Goal: Task Accomplishment & Management: Complete application form

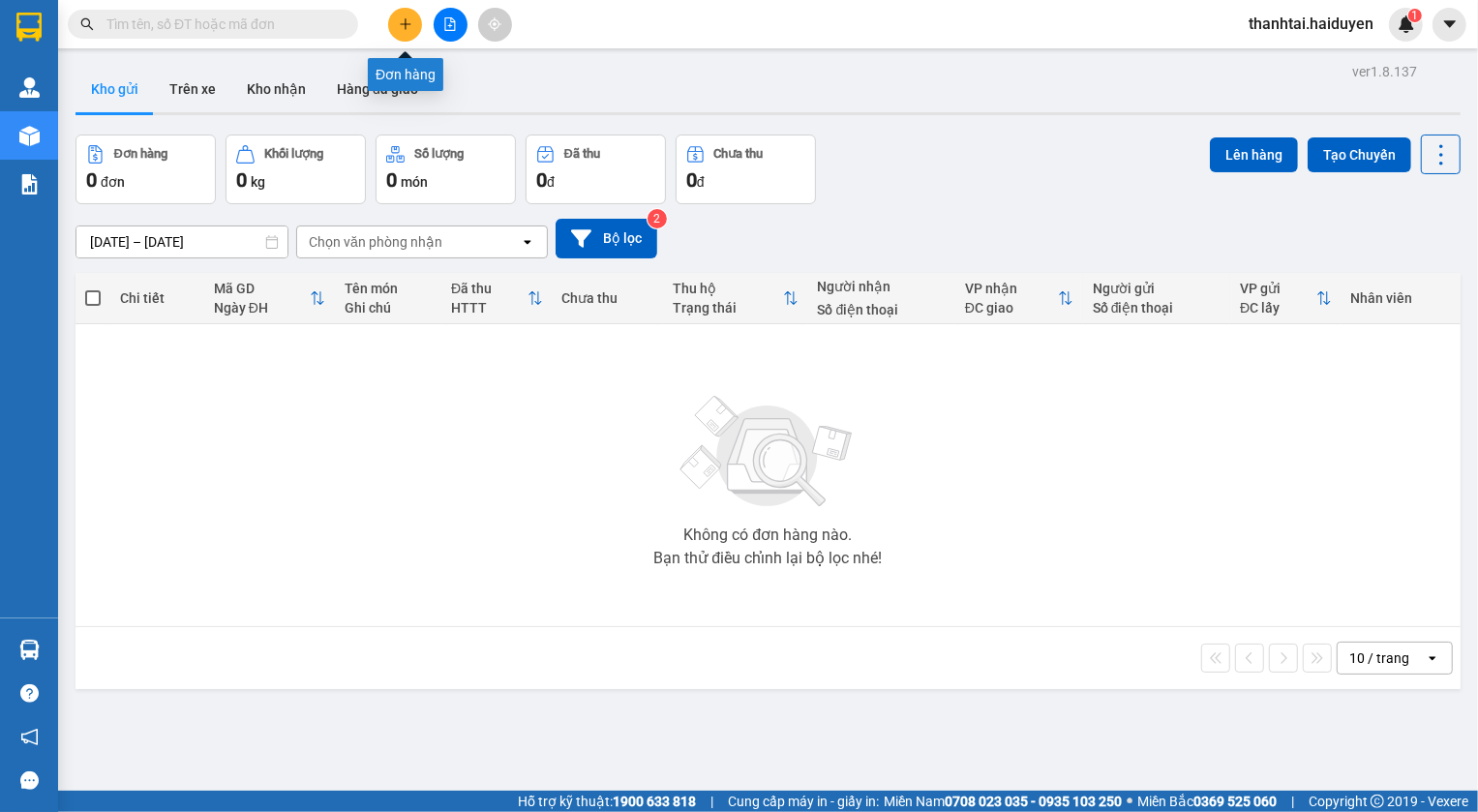
click at [406, 28] on icon "plus" at bounding box center [405, 24] width 1 height 11
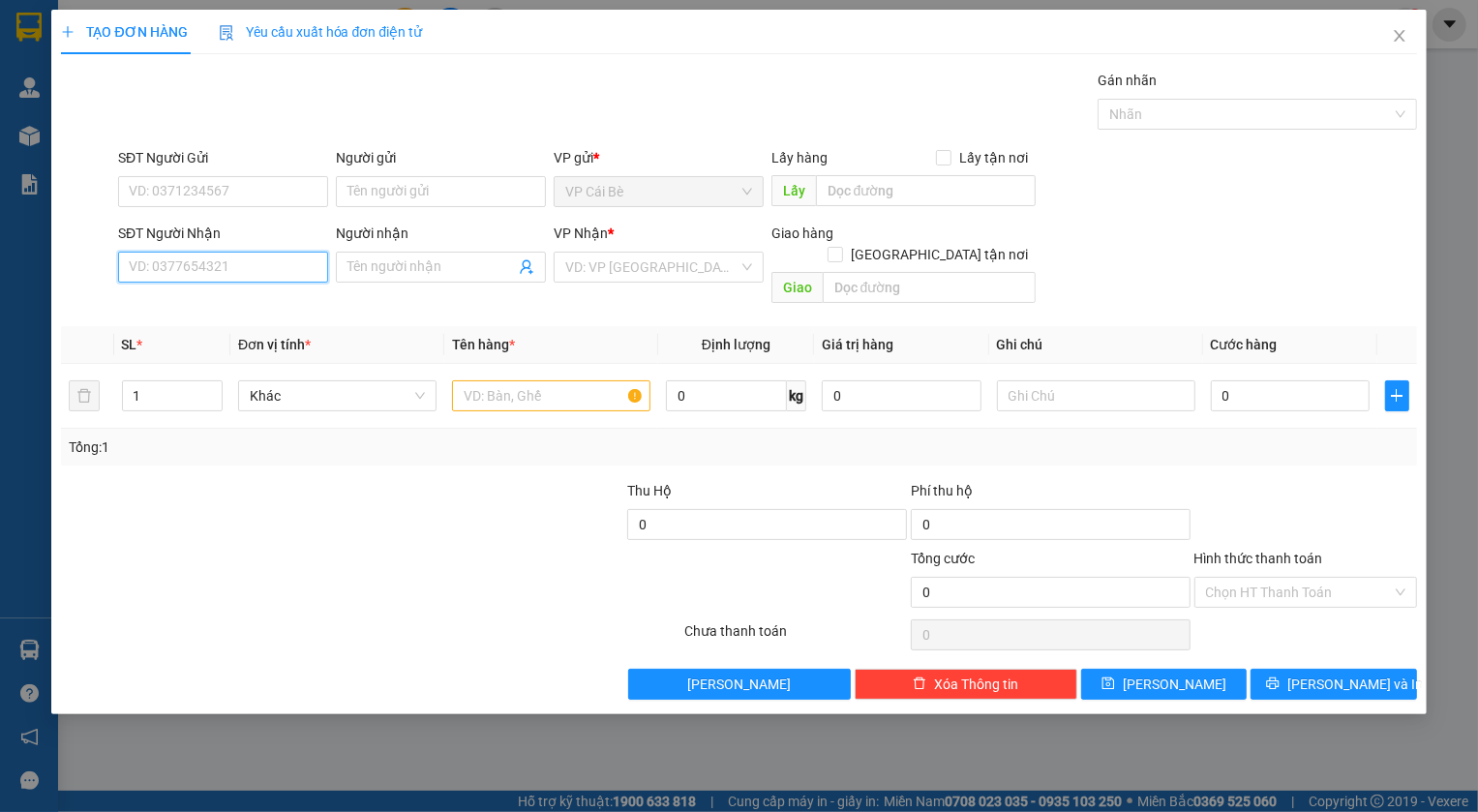
click at [235, 261] on input "SĐT Người Nhận" at bounding box center [223, 266] width 210 height 31
type input "0919957269"
click at [224, 300] on div "0919957269 - MINH THỨ" at bounding box center [222, 306] width 186 height 22
type input "MINH THỨ"
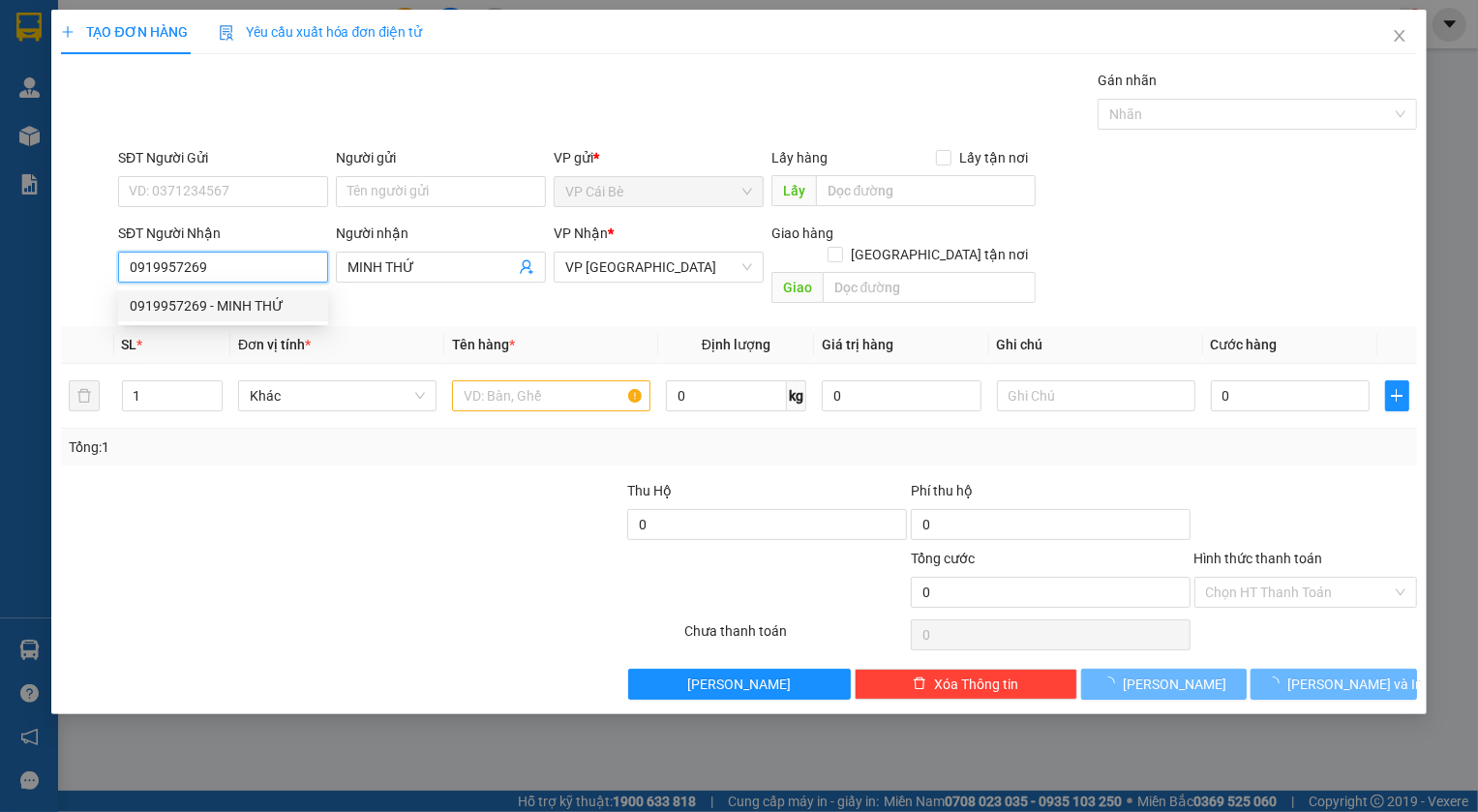
type input "20.000"
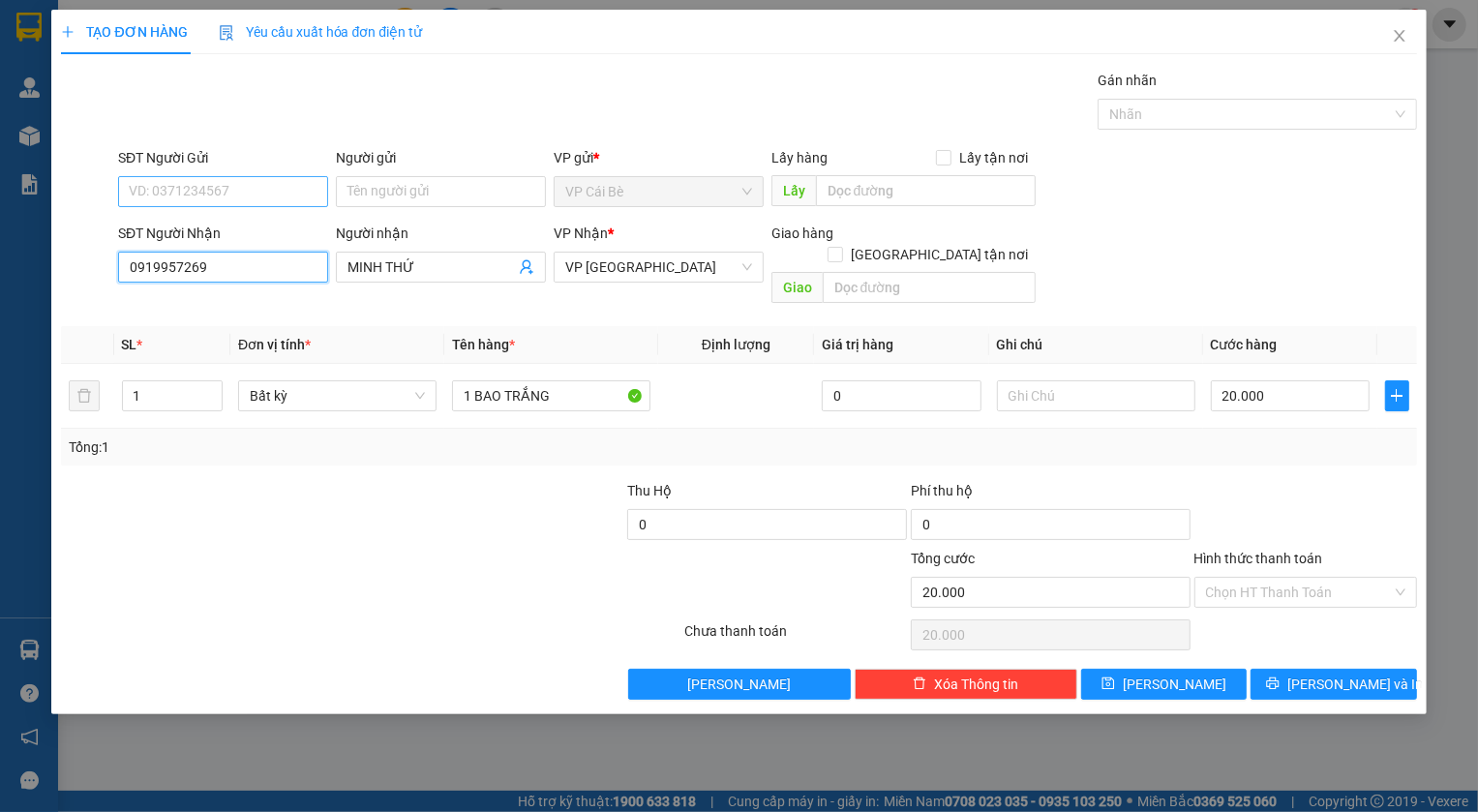
type input "0919957269"
click at [229, 179] on input "SĐT Người Gửi" at bounding box center [223, 191] width 210 height 31
click at [236, 231] on div "0394472498 - [PERSON_NAME]" at bounding box center [224, 231] width 190 height 22
type input "0394472498"
type input "THANH"
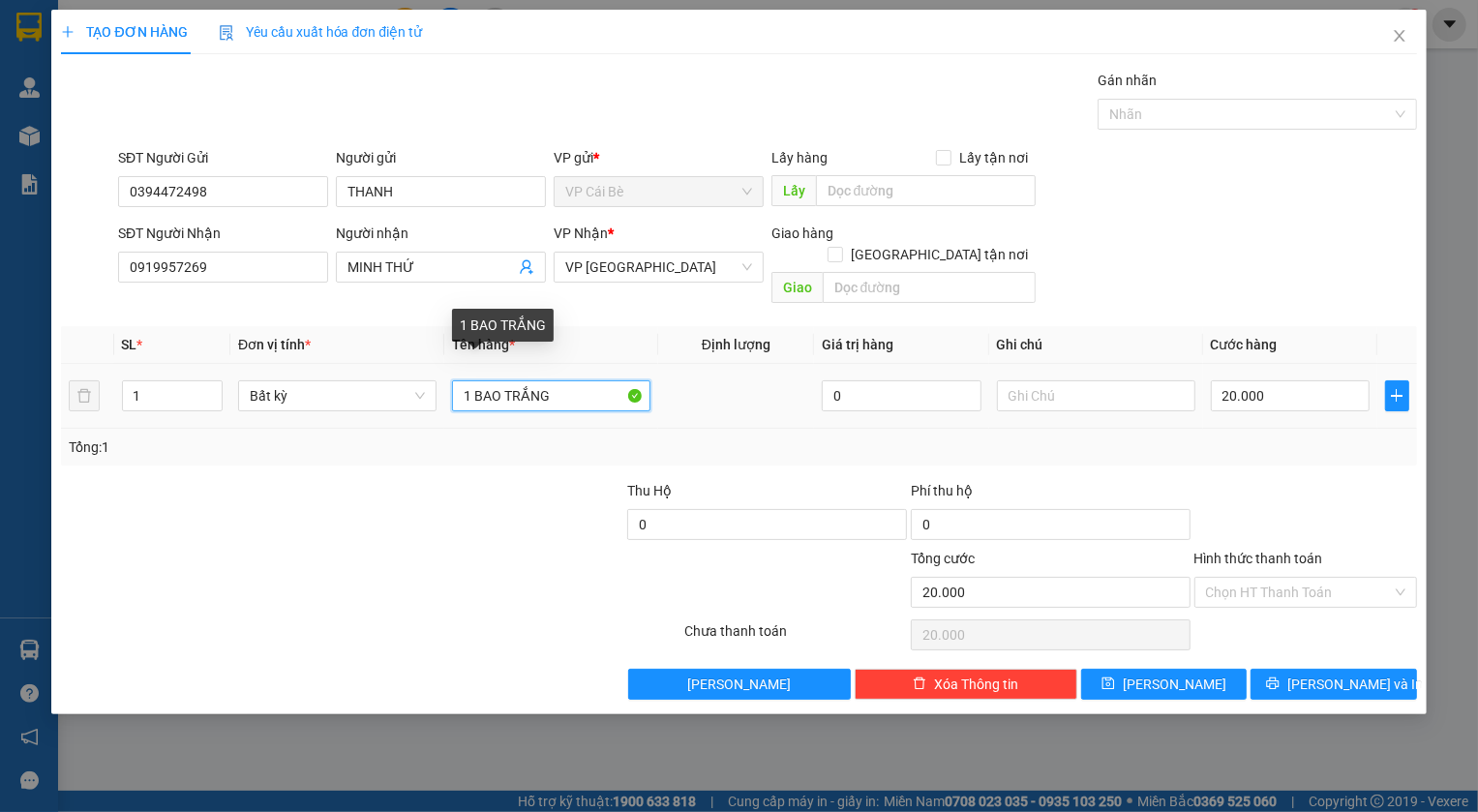
drag, startPoint x: 471, startPoint y: 370, endPoint x: 648, endPoint y: 377, distance: 177.1
click at [648, 380] on input "1 BAO TRẮNG" at bounding box center [551, 395] width 198 height 31
type input "1bịch xanh có thùng bên trong"
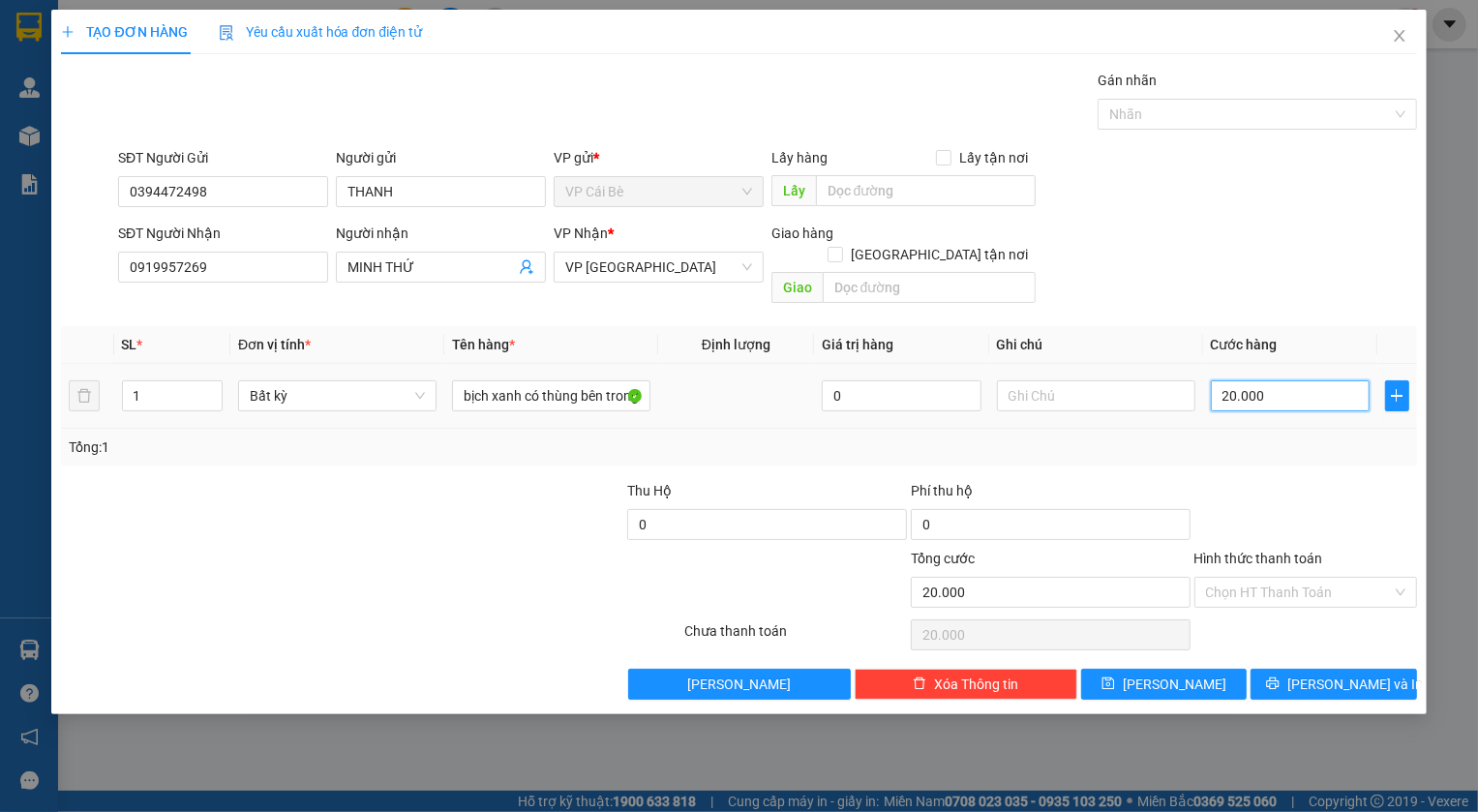
click at [1298, 380] on input "20.000" at bounding box center [1291, 395] width 160 height 31
type input "4"
type input "40"
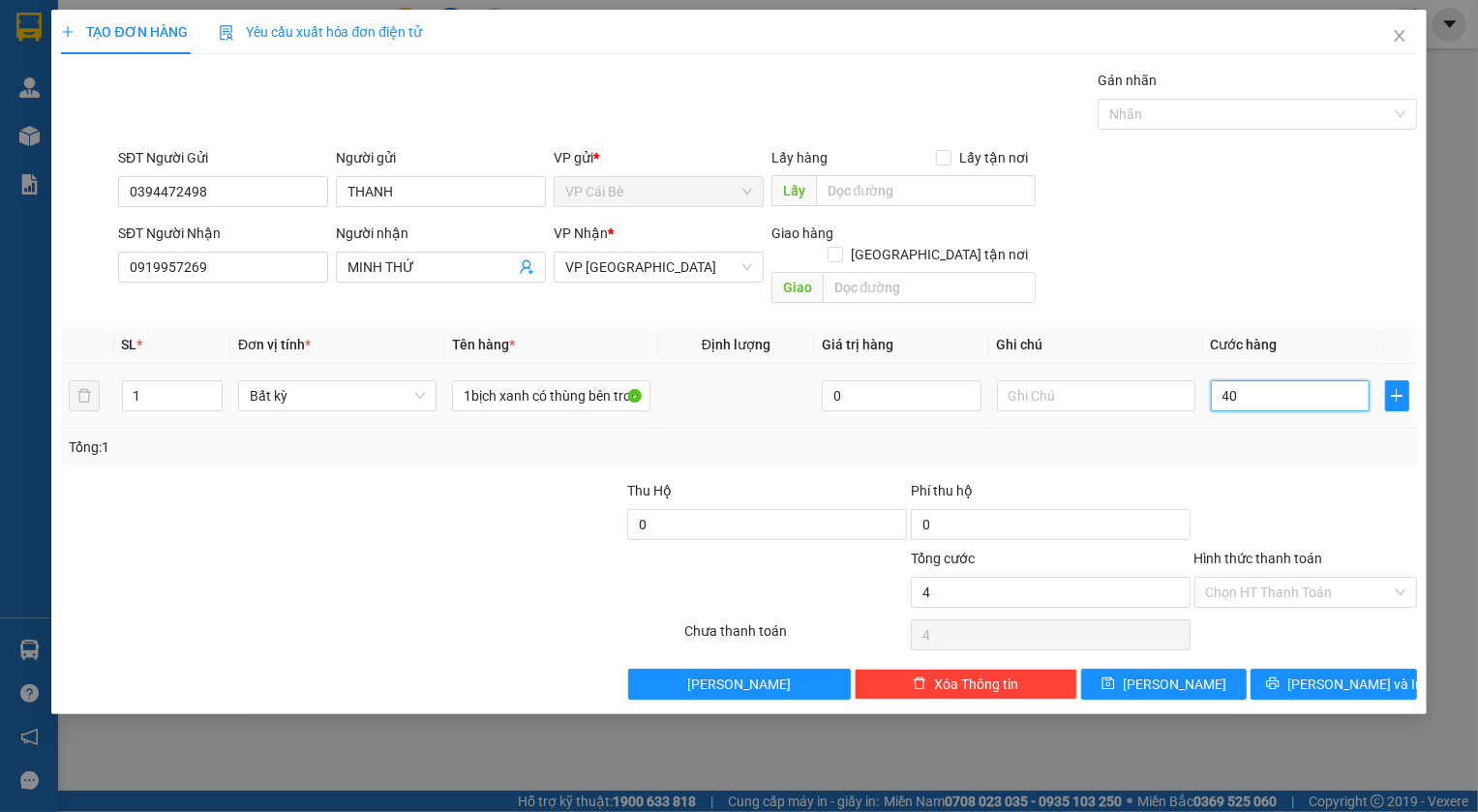
type input "40"
type input "40.000"
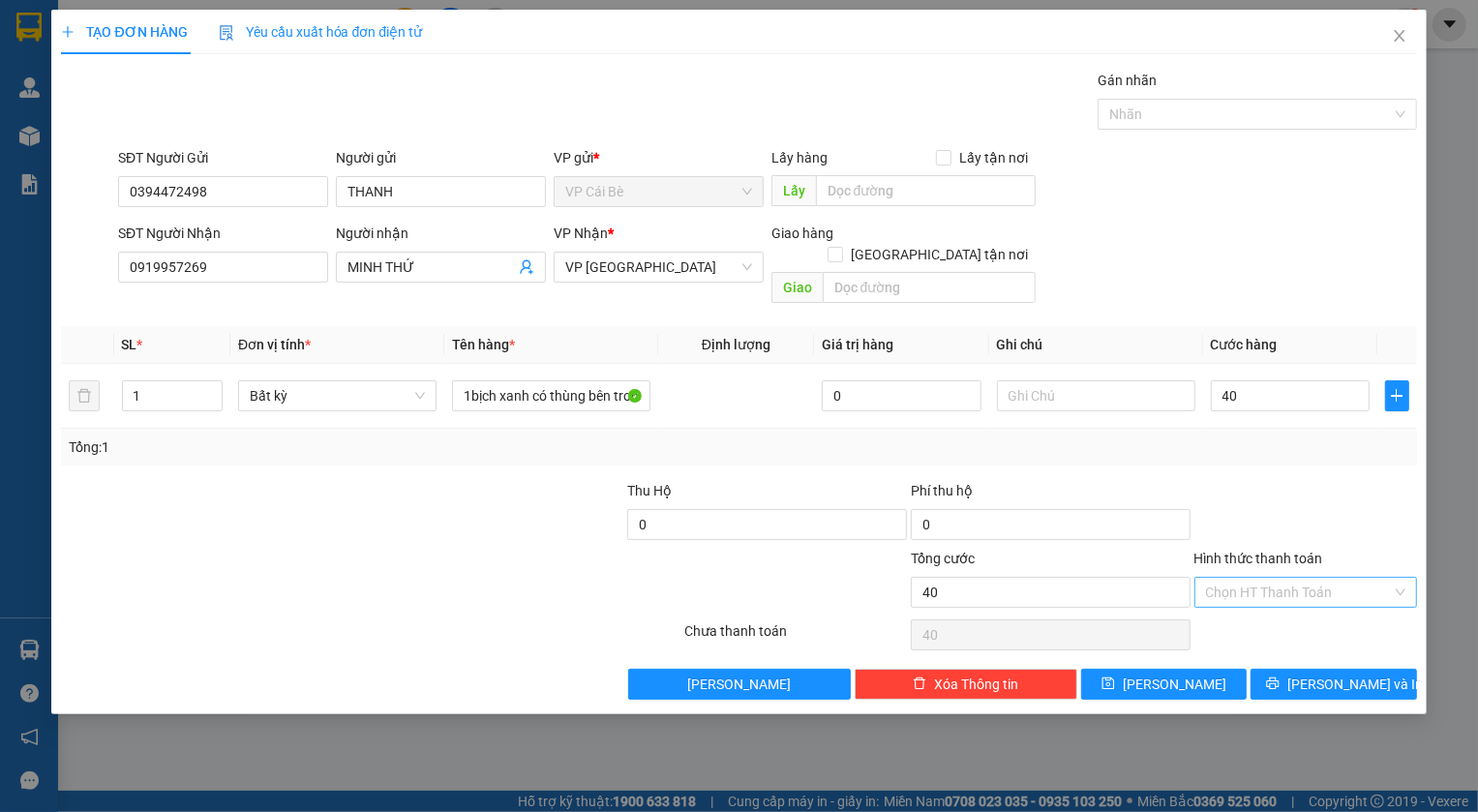
type input "40.000"
click at [1295, 578] on input "Hình thức thanh toán" at bounding box center [1298, 592] width 185 height 29
click at [1273, 604] on div "Tại văn phòng" at bounding box center [1305, 609] width 199 height 22
type input "0"
drag, startPoint x: 1297, startPoint y: 660, endPoint x: 1264, endPoint y: 700, distance: 51.9
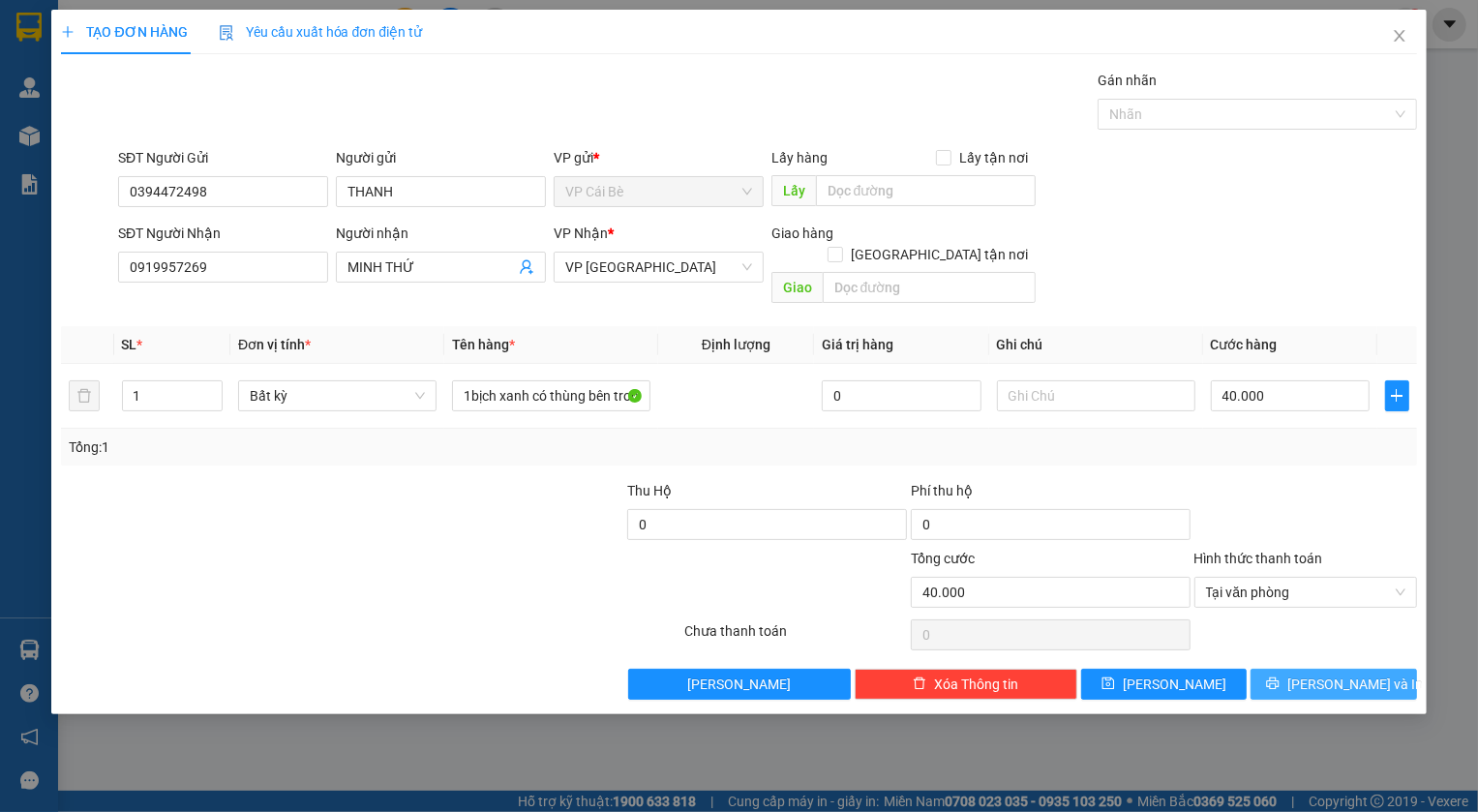
click at [1278, 695] on div "TẠO ĐƠN HÀNG Yêu cầu xuất hóa đơn điện tử Transit Pickup Surcharge Ids Transit …" at bounding box center [739, 406] width 1478 height 812
click at [1186, 669] on button "[PERSON_NAME]" at bounding box center [1164, 684] width 167 height 31
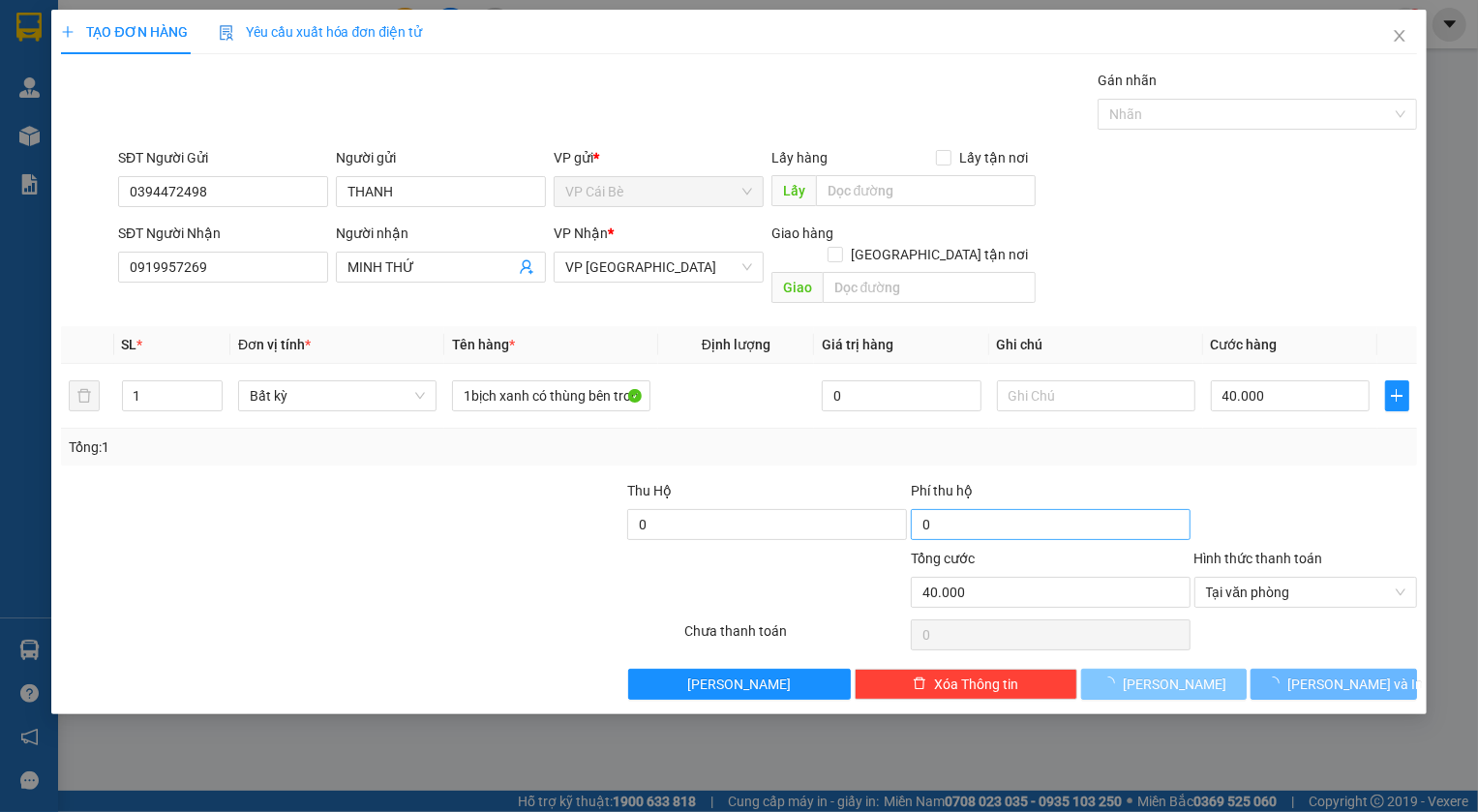
type input "0"
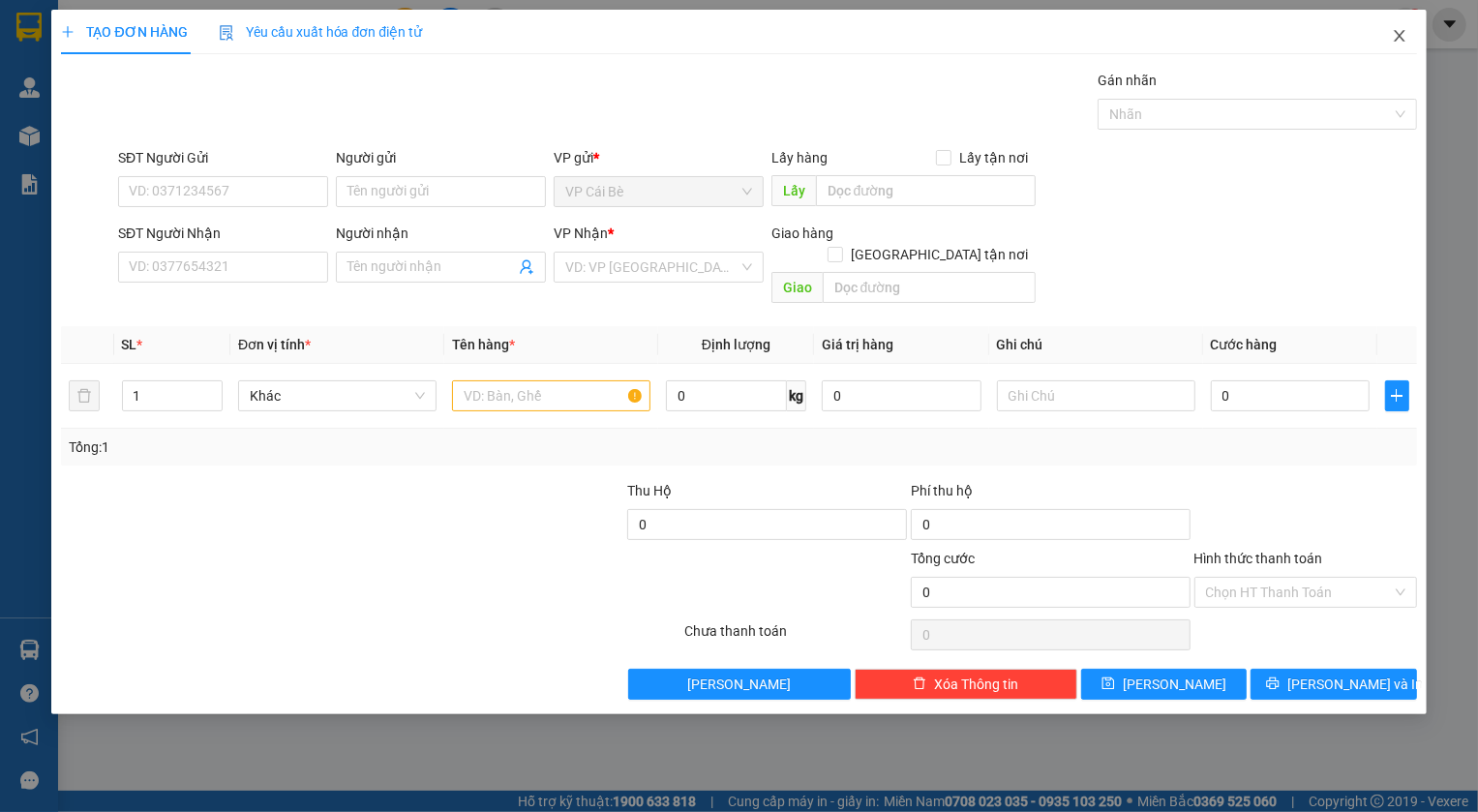
click at [1400, 42] on icon "close" at bounding box center [1399, 36] width 16 height 16
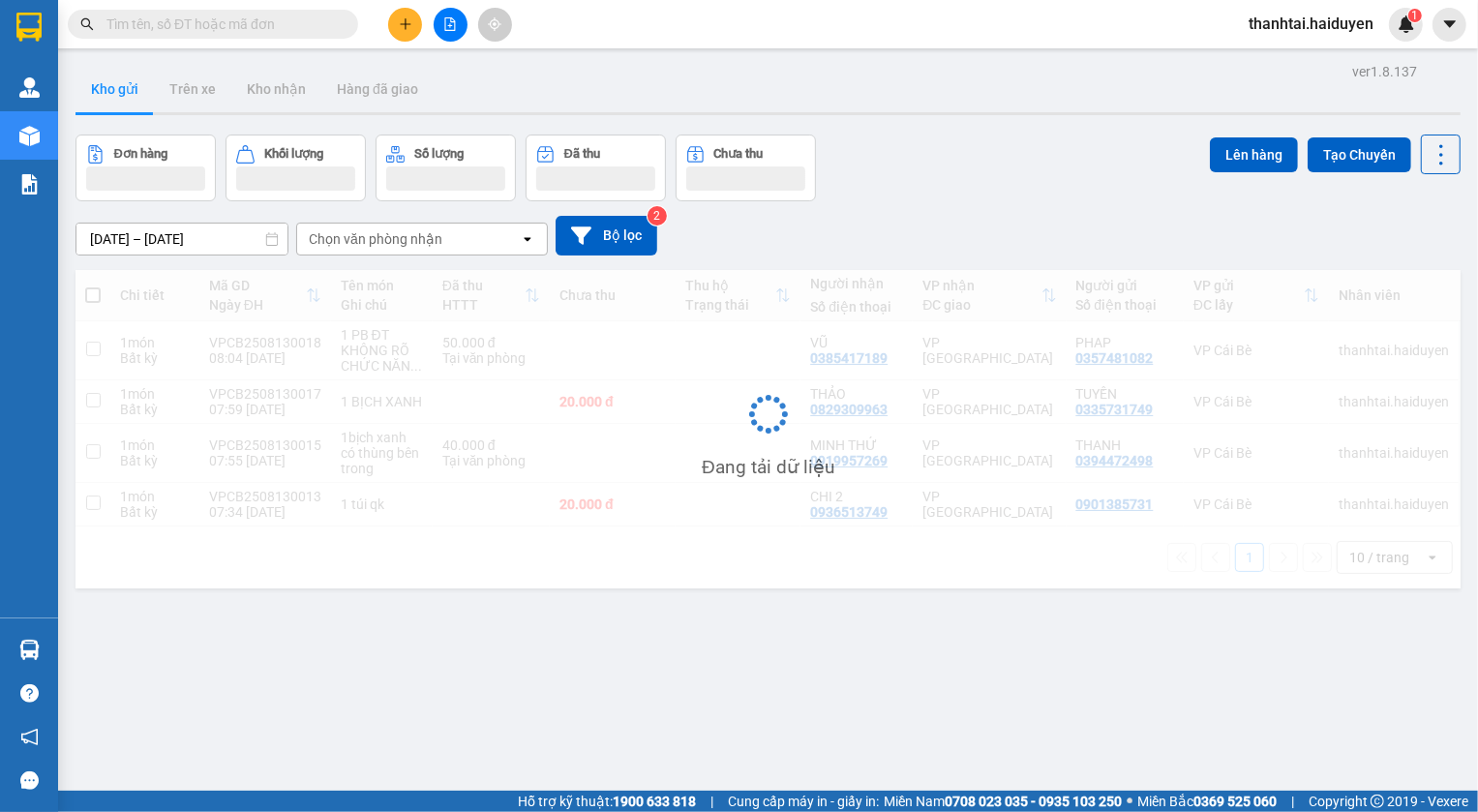
click at [258, 28] on input "text" at bounding box center [220, 25] width 228 height 22
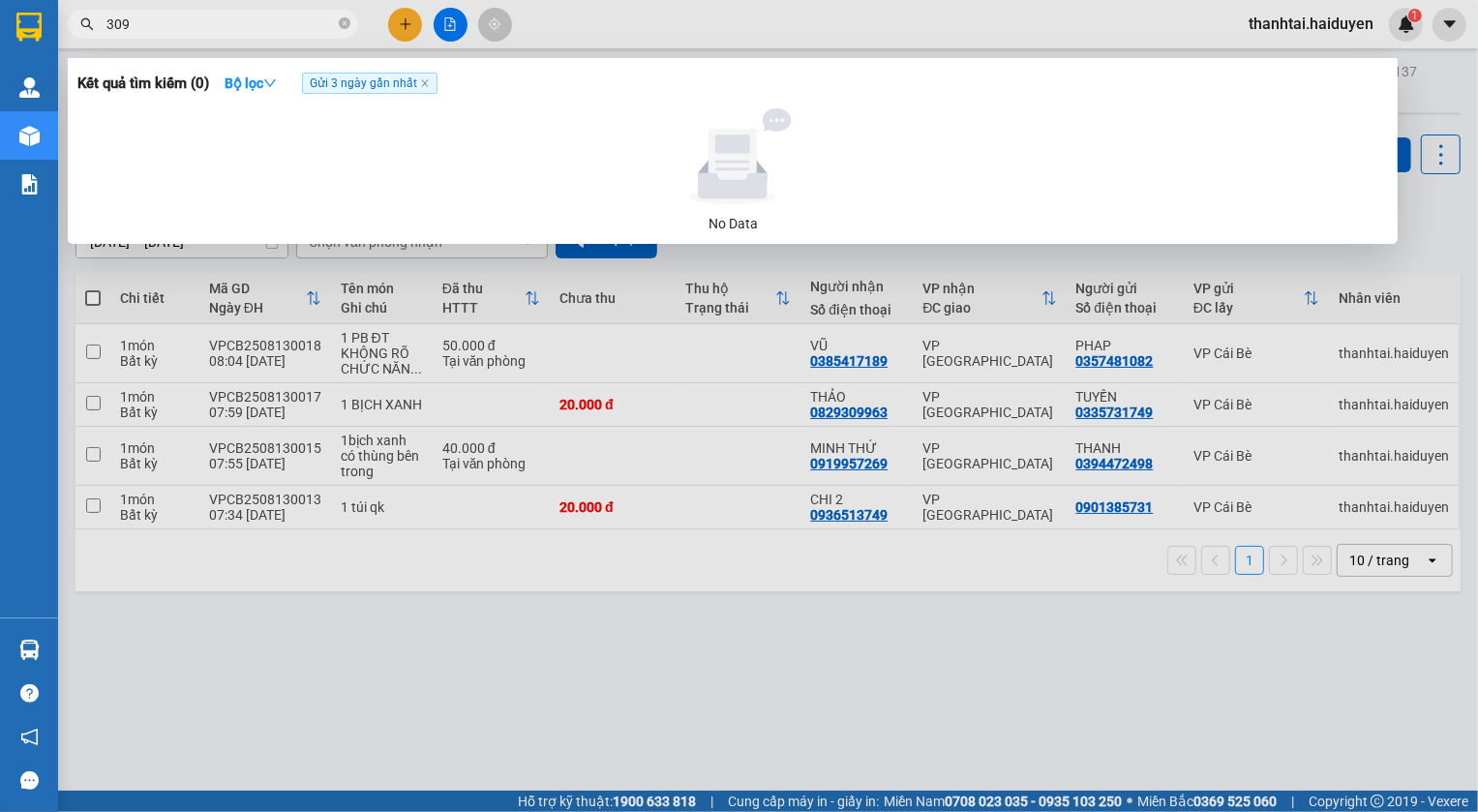
type input "3096"
click at [339, 28] on icon "close-circle" at bounding box center [344, 24] width 12 height 12
